Goal: Obtain resource: Obtain resource

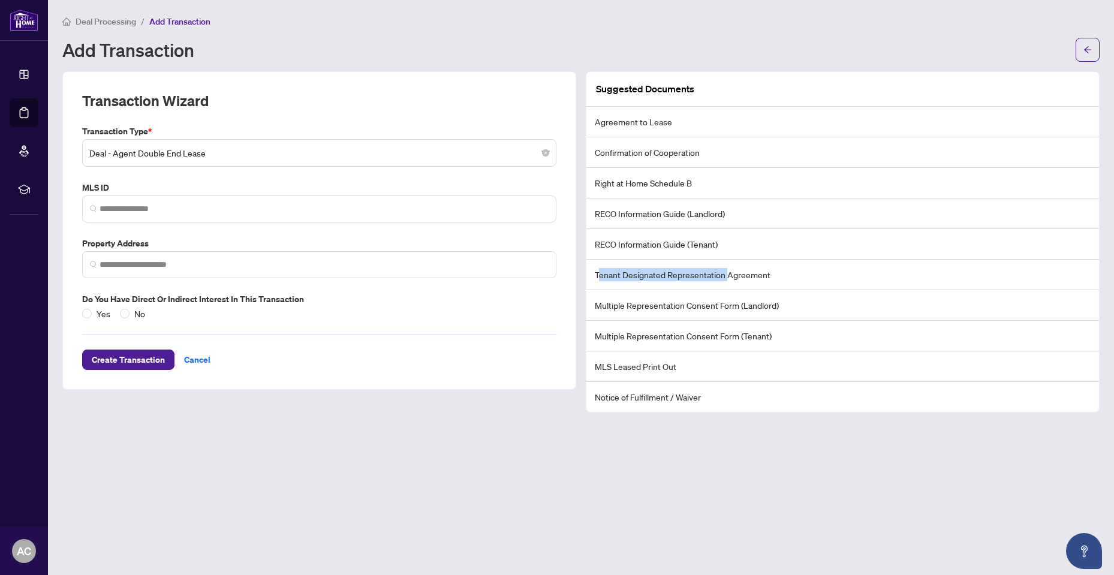
drag, startPoint x: 597, startPoint y: 273, endPoint x: 725, endPoint y: 264, distance: 128.0
click at [725, 264] on li "Tenant Designated Representation Agreement" at bounding box center [842, 275] width 513 height 31
click at [722, 273] on li "Tenant Designated Representation Agreement" at bounding box center [842, 275] width 513 height 31
drag, startPoint x: 595, startPoint y: 276, endPoint x: 769, endPoint y: 285, distance: 173.6
click at [769, 285] on li "Tenant Designated Representation Agreement" at bounding box center [842, 275] width 513 height 31
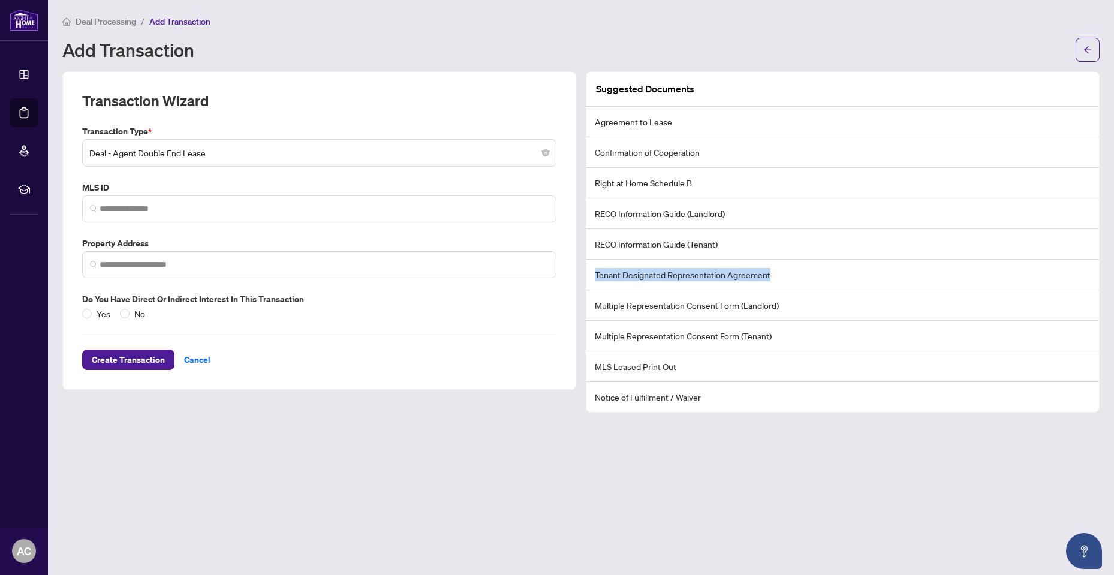
copy li "Tenant Designated Representation Agreement"
drag, startPoint x: 595, startPoint y: 306, endPoint x: 684, endPoint y: 310, distance: 88.8
click at [684, 310] on li "Multiple Representation Consent Form (Landlord)" at bounding box center [842, 305] width 513 height 31
copy li "Multiple Representation"
click at [656, 319] on li "Multiple Representation Consent Form (Landlord)" at bounding box center [842, 305] width 513 height 31
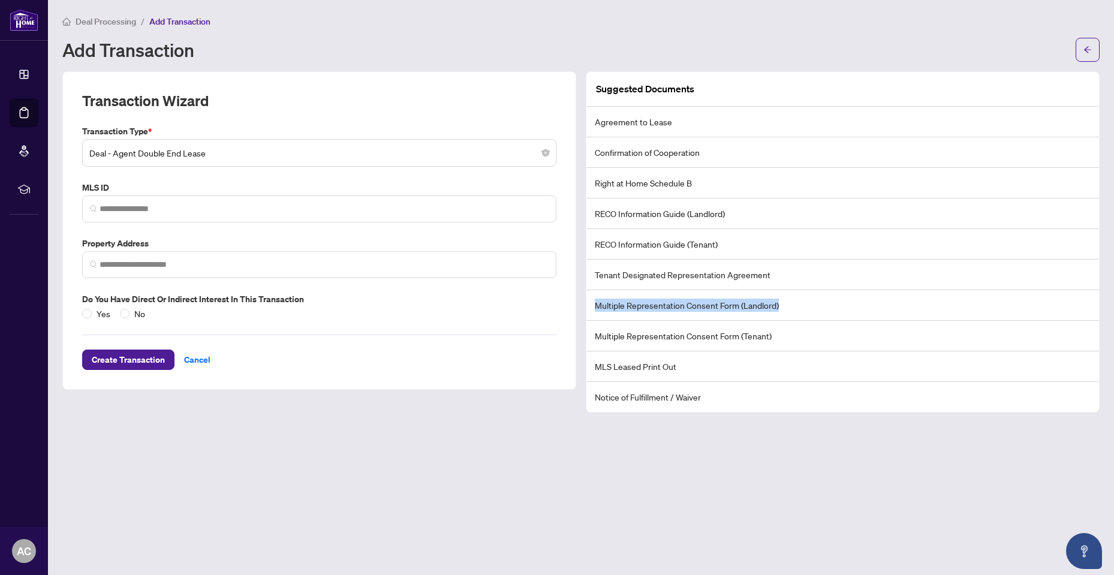
drag, startPoint x: 597, startPoint y: 302, endPoint x: 791, endPoint y: 300, distance: 194.3
click at [791, 300] on li "Multiple Representation Consent Form (Landlord)" at bounding box center [842, 305] width 513 height 31
copy li "Multiple Representation Consent Form (Landlord)"
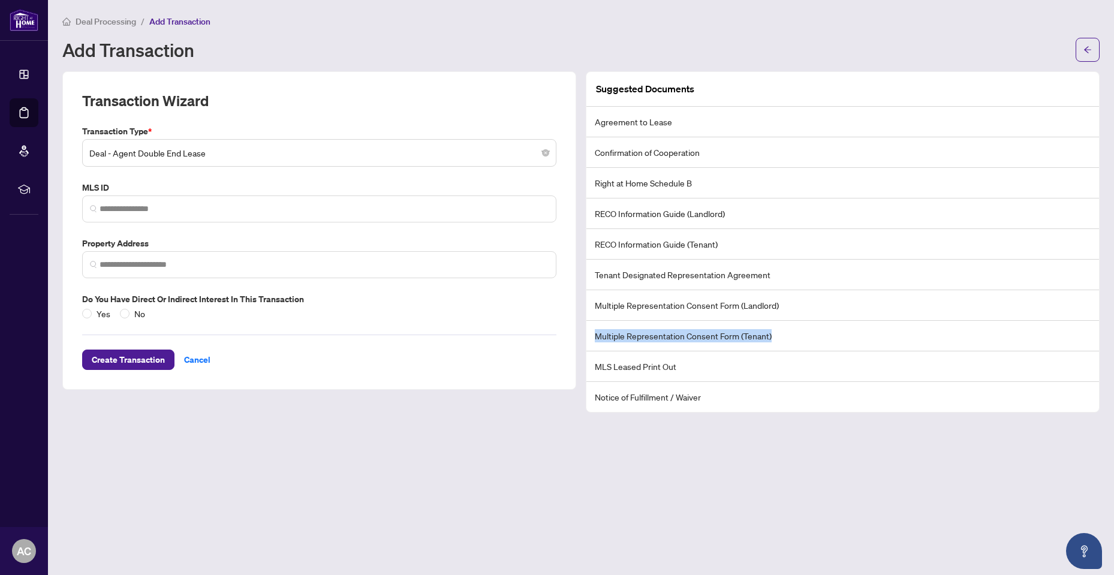
drag, startPoint x: 595, startPoint y: 339, endPoint x: 803, endPoint y: 333, distance: 207.6
click at [803, 333] on li "Multiple Representation Consent Form (Tenant)" at bounding box center [842, 336] width 513 height 31
copy li "Multiple Representation Consent Form (Tenant)"
